Goal: Transaction & Acquisition: Obtain resource

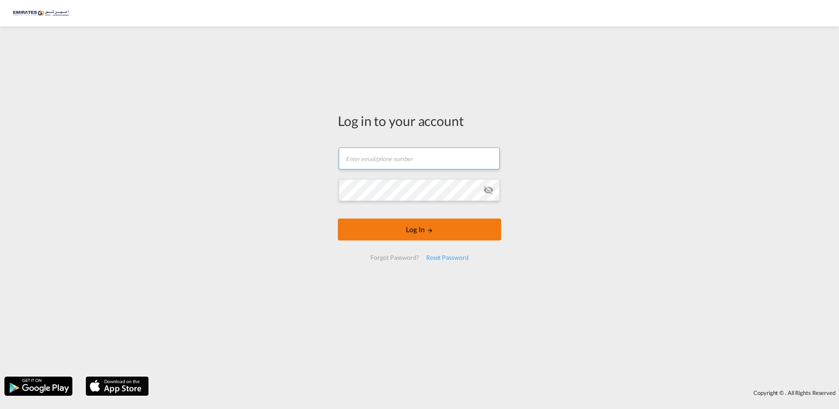
type input "[EMAIL_ADDRESS][DOMAIN_NAME]"
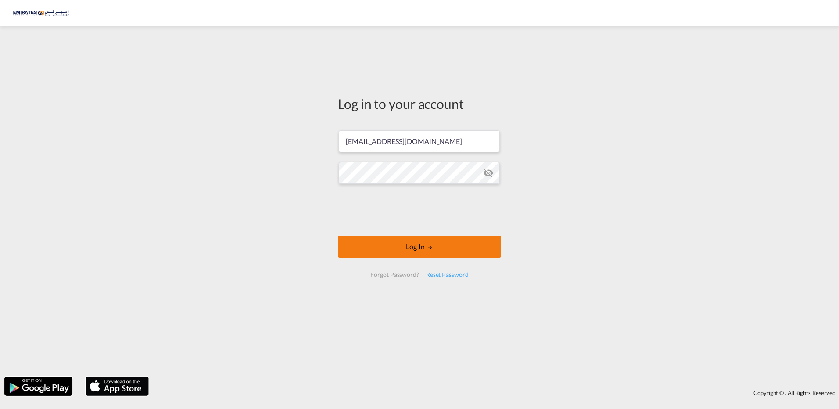
click at [422, 245] on button "Log In" at bounding box center [419, 247] width 163 height 22
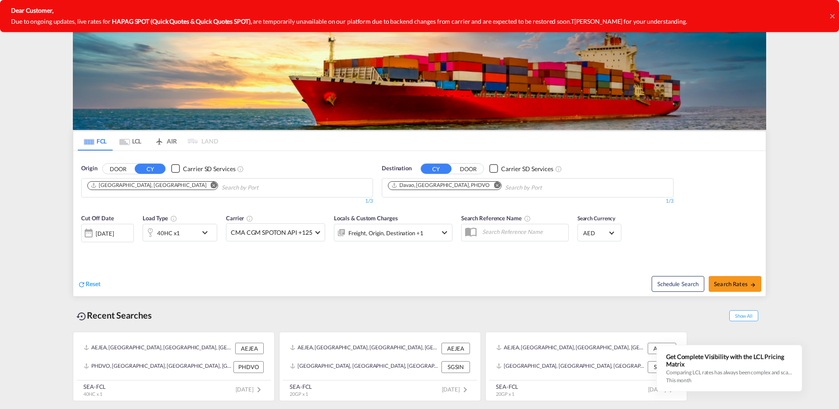
click at [494, 183] on md-icon "Remove" at bounding box center [497, 185] width 7 height 7
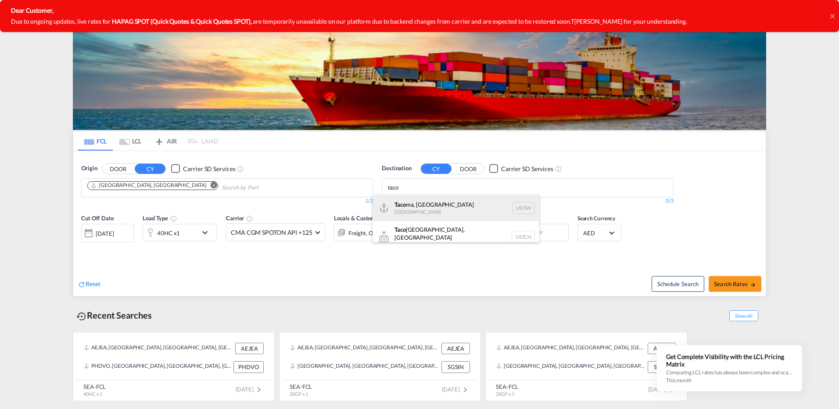
type input "taco"
click at [434, 204] on div "Taco ma, [GEOGRAPHIC_DATA] [GEOGRAPHIC_DATA] [GEOGRAPHIC_DATA]" at bounding box center [455, 208] width 167 height 26
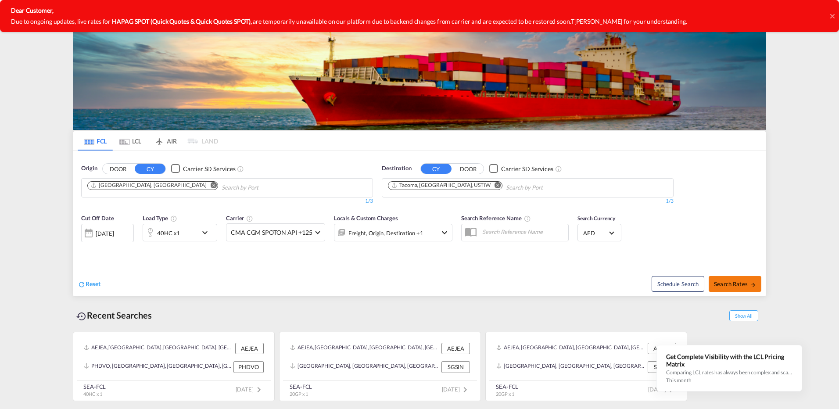
click at [738, 284] on span "Search Rates" at bounding box center [735, 283] width 42 height 7
type input "AEJEA to USTIW / [DATE]"
